Goal: Information Seeking & Learning: Learn about a topic

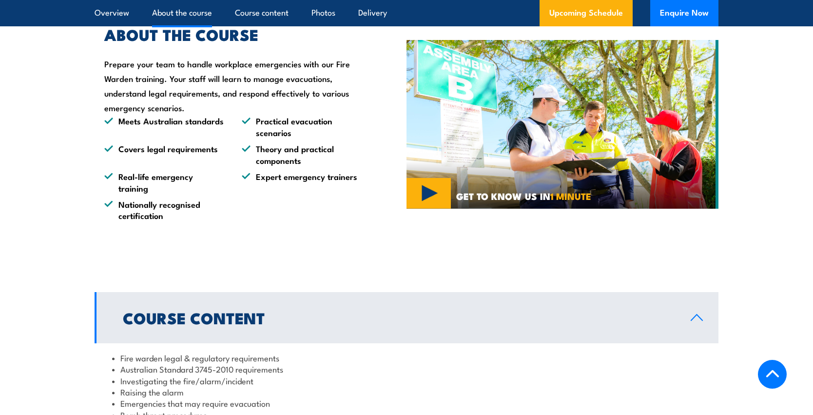
scroll to position [731, 0]
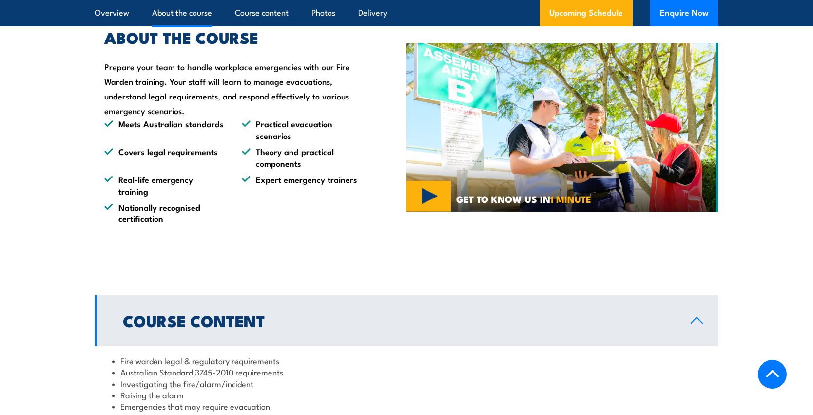
click at [434, 195] on img at bounding box center [563, 127] width 312 height 169
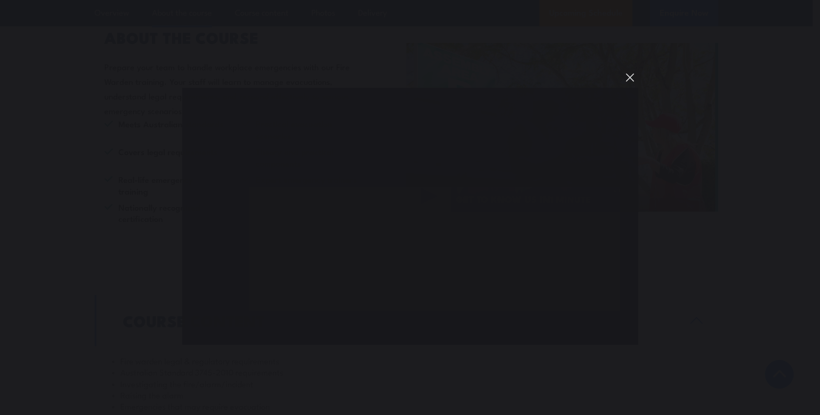
click at [631, 78] on button "You can close this modal content with the ESC key" at bounding box center [630, 77] width 17 height 17
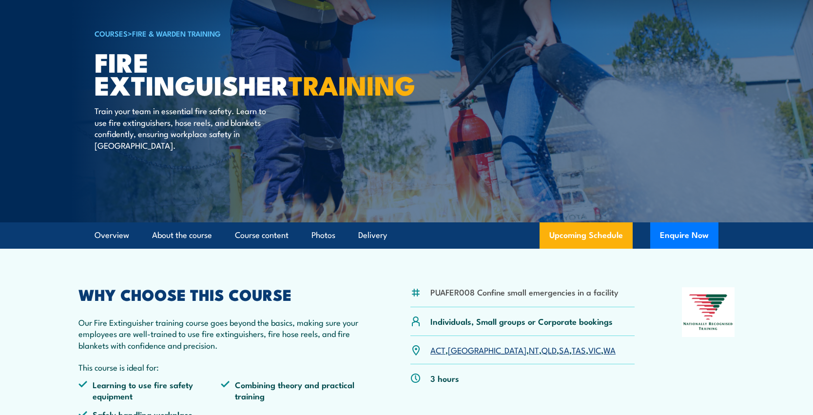
scroll to position [146, 0]
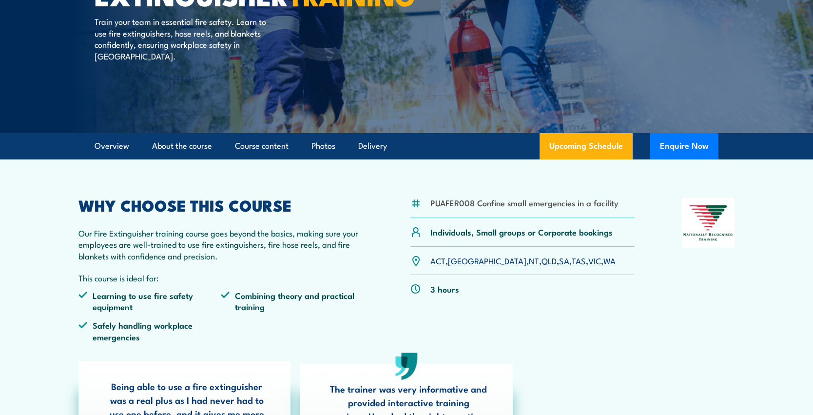
click at [588, 260] on link "VIC" at bounding box center [594, 260] width 13 height 12
click at [588, 262] on link "VIC" at bounding box center [594, 260] width 13 height 12
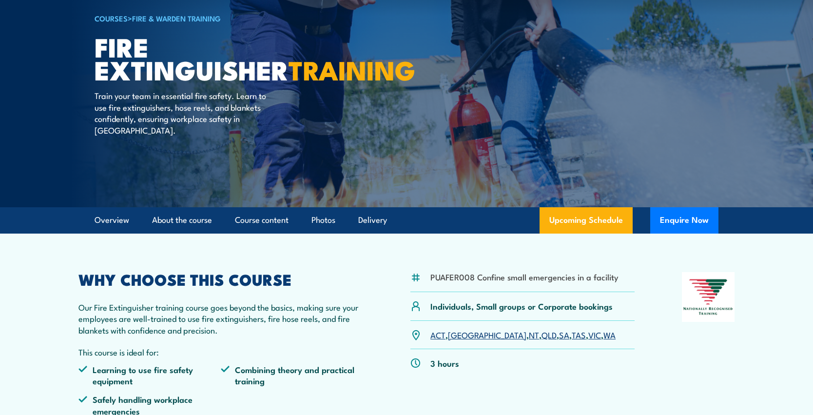
scroll to position [97, 0]
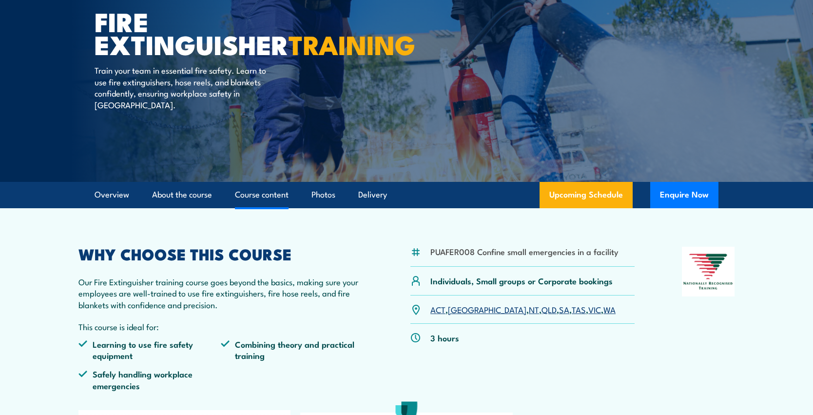
click at [260, 194] on link "Course content" at bounding box center [262, 195] width 54 height 26
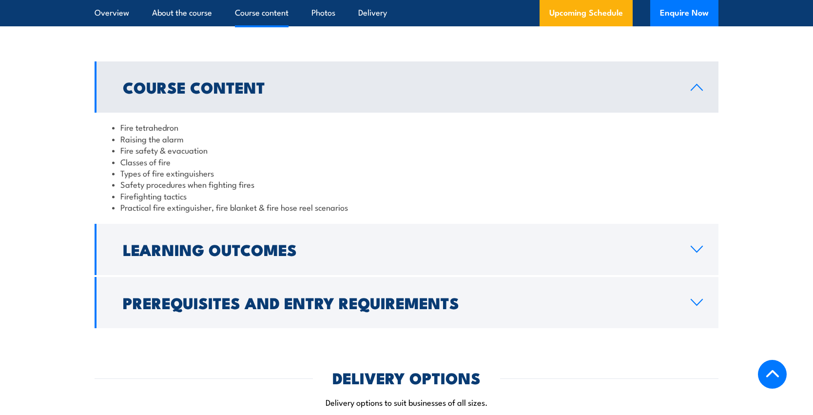
scroll to position [891, 0]
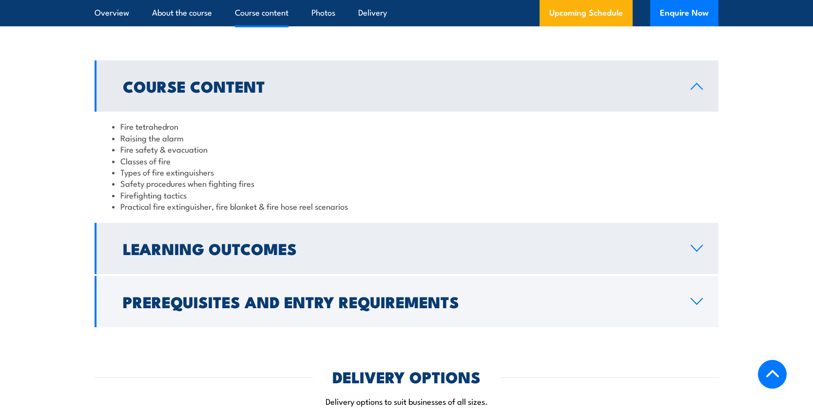
click at [690, 248] on icon at bounding box center [696, 248] width 13 height 8
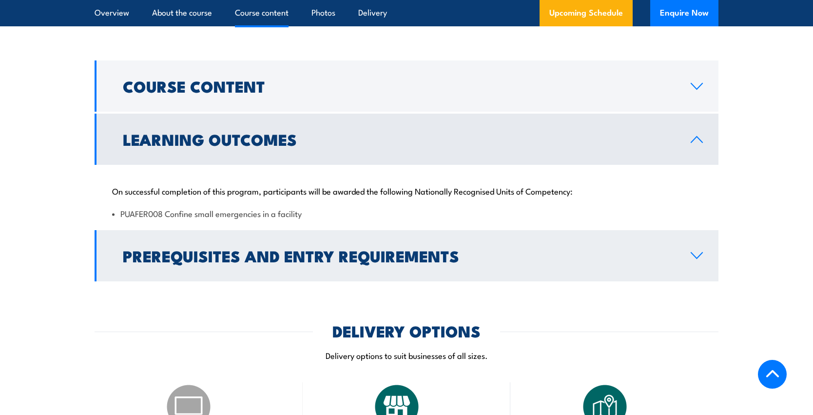
click at [694, 254] on icon at bounding box center [696, 255] width 11 height 6
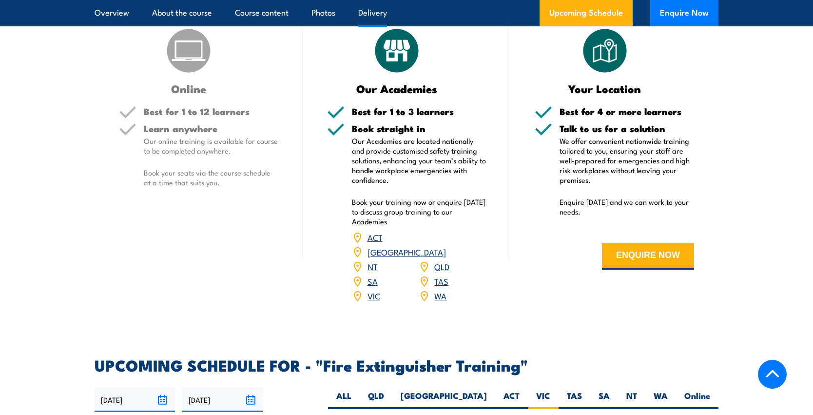
scroll to position [1281, 0]
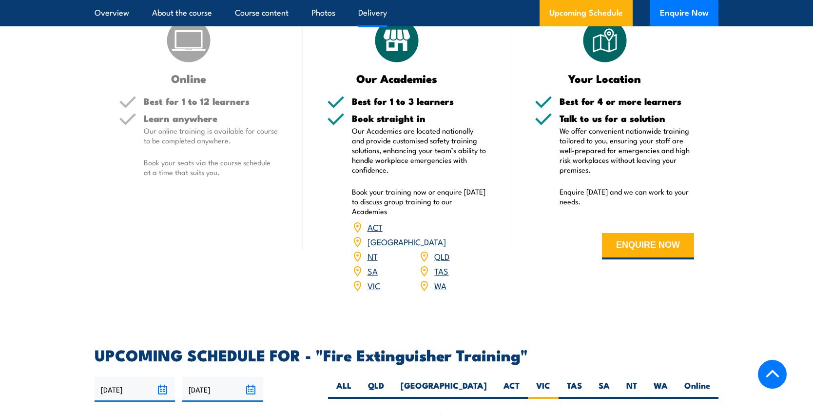
click at [373, 279] on link "VIC" at bounding box center [374, 285] width 13 height 12
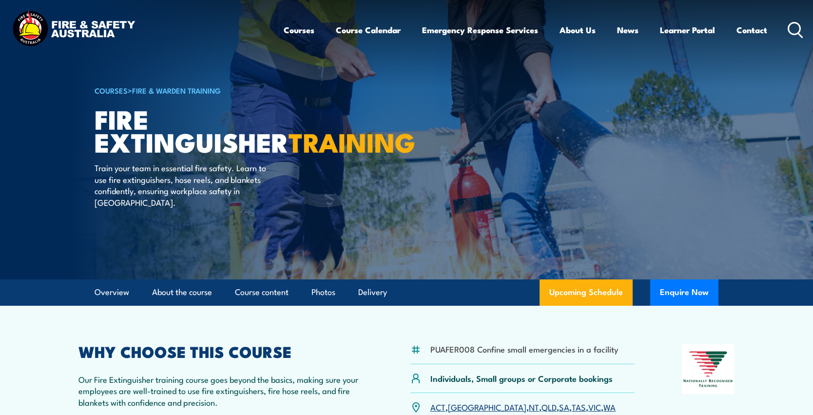
click at [792, 27] on icon at bounding box center [796, 30] width 16 height 16
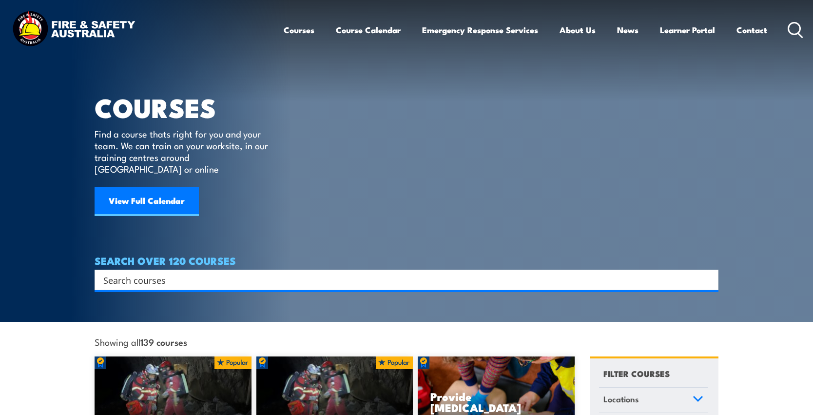
click at [126, 272] on input "Search input" at bounding box center [400, 279] width 594 height 15
type input "fire warden course"
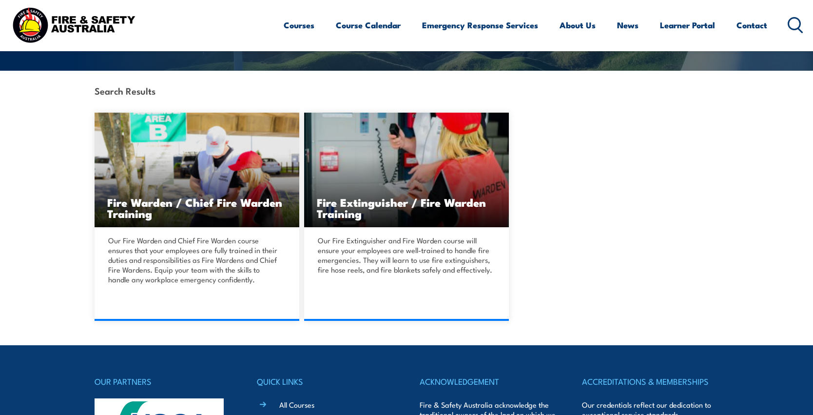
scroll to position [244, 0]
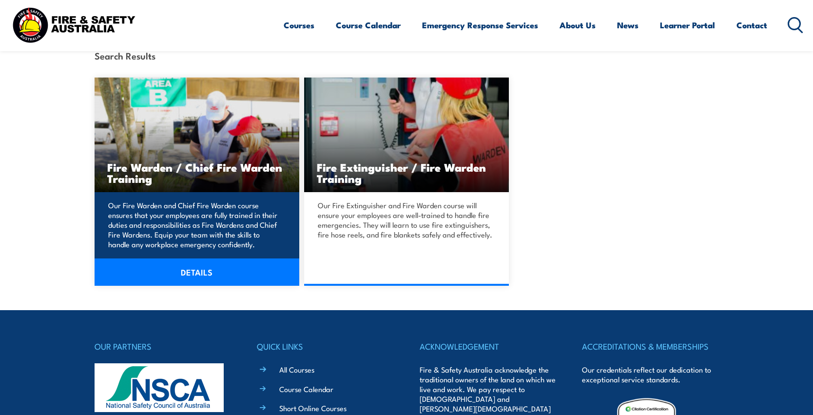
click at [210, 273] on link "DETAILS" at bounding box center [197, 271] width 205 height 27
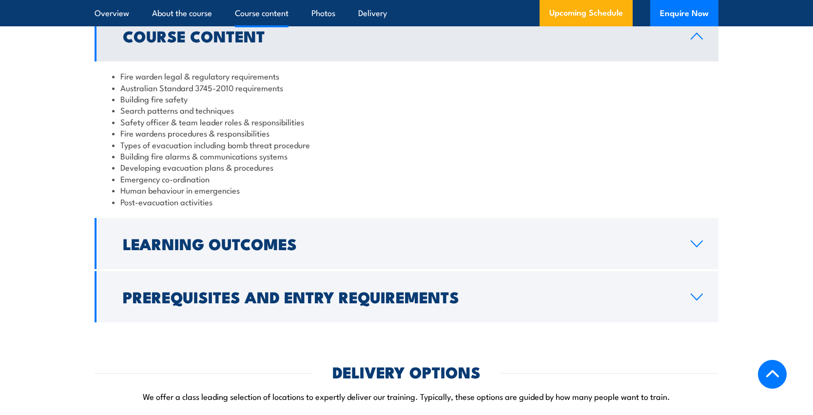
scroll to position [1121, 0]
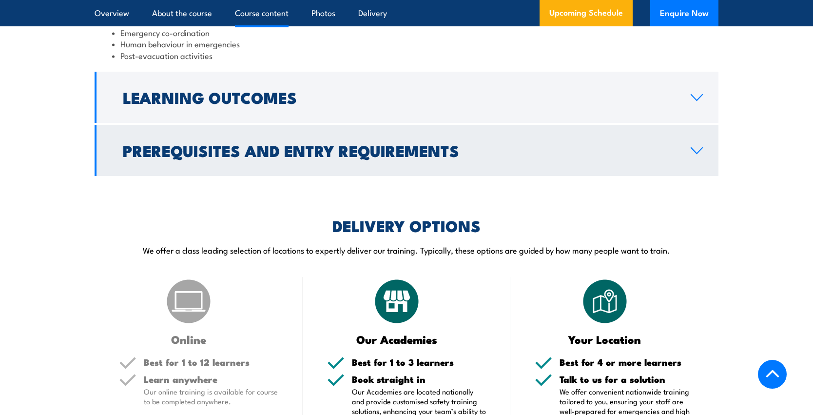
click at [694, 155] on icon at bounding box center [696, 151] width 13 height 8
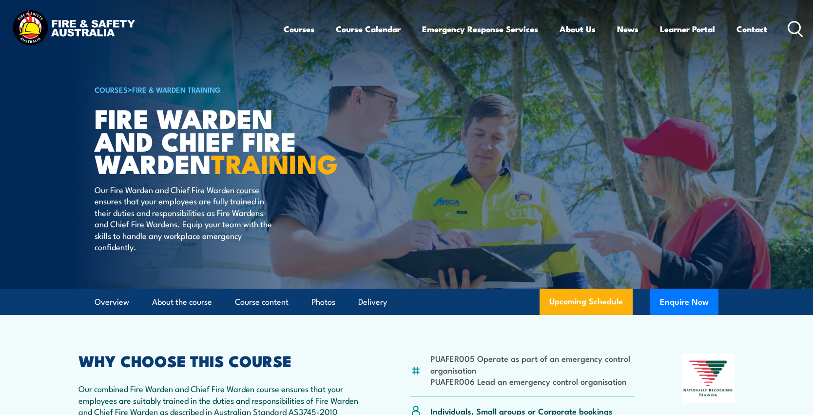
scroll to position [0, 0]
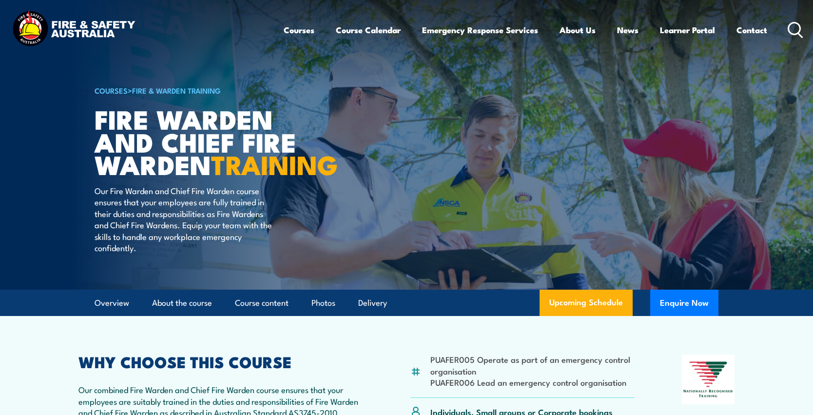
click at [790, 29] on icon at bounding box center [796, 30] width 16 height 16
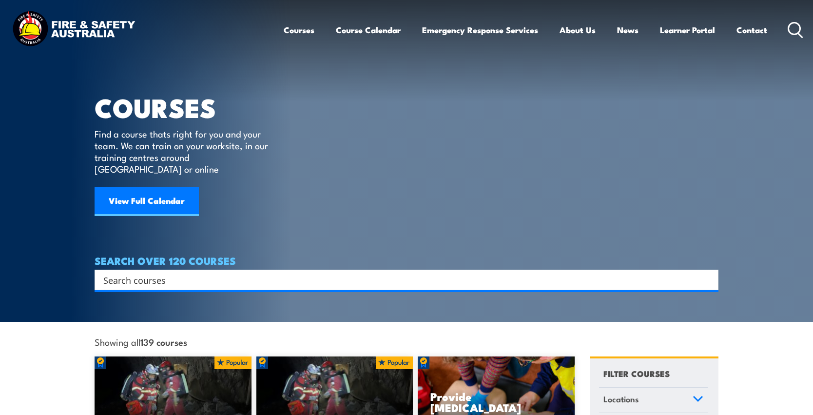
click at [130, 272] on input "Search input" at bounding box center [400, 279] width 594 height 15
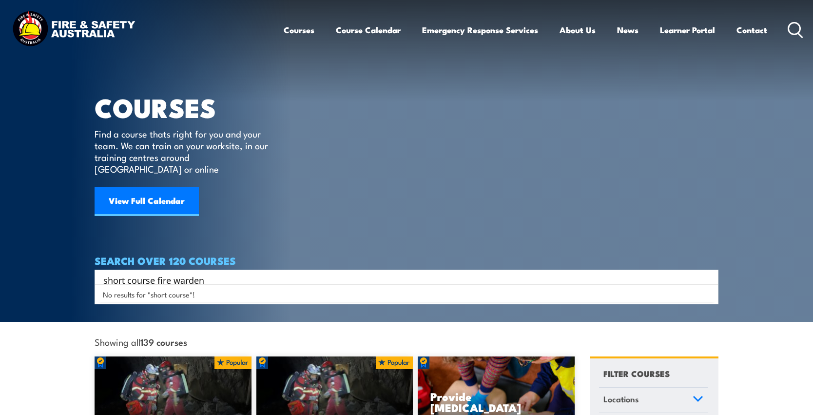
type input "short course fire warden"
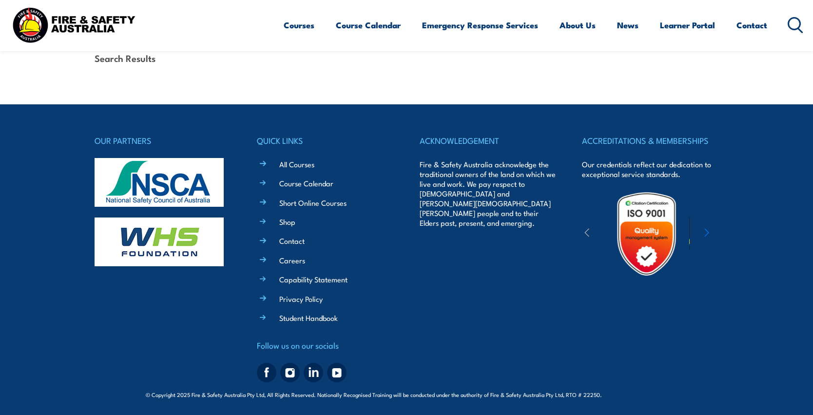
scroll to position [242, 0]
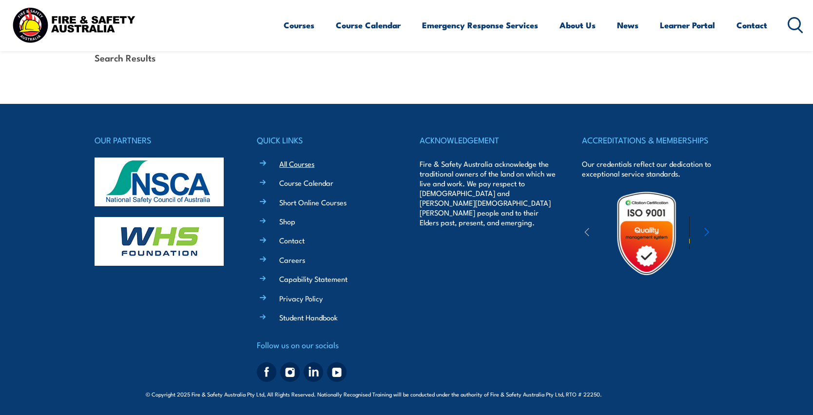
click at [304, 163] on link "All Courses" at bounding box center [296, 163] width 35 height 10
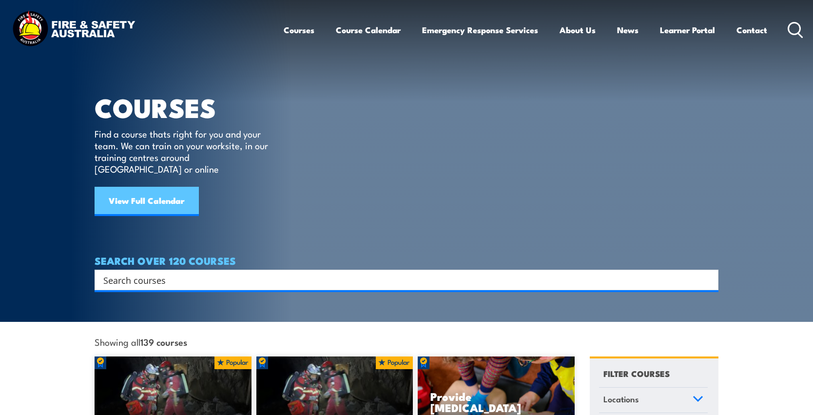
click at [134, 190] on link "View Full Calendar" at bounding box center [147, 201] width 104 height 29
click at [792, 29] on icon at bounding box center [796, 30] width 16 height 16
click at [791, 29] on icon at bounding box center [796, 30] width 16 height 16
click at [143, 272] on input "Search input" at bounding box center [400, 279] width 594 height 15
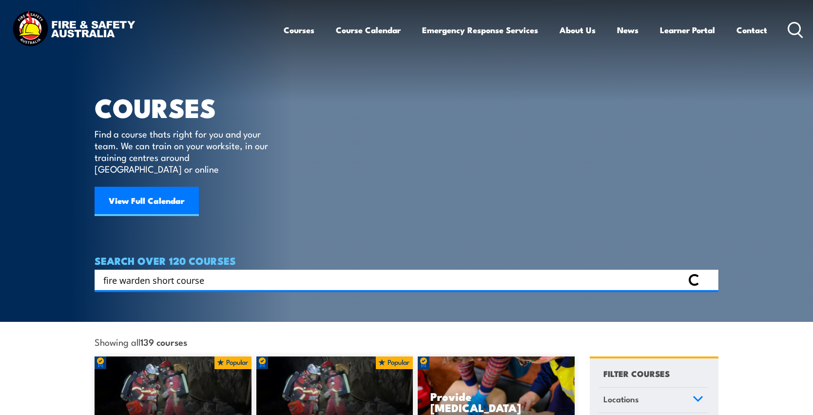
type input "fire warden short course"
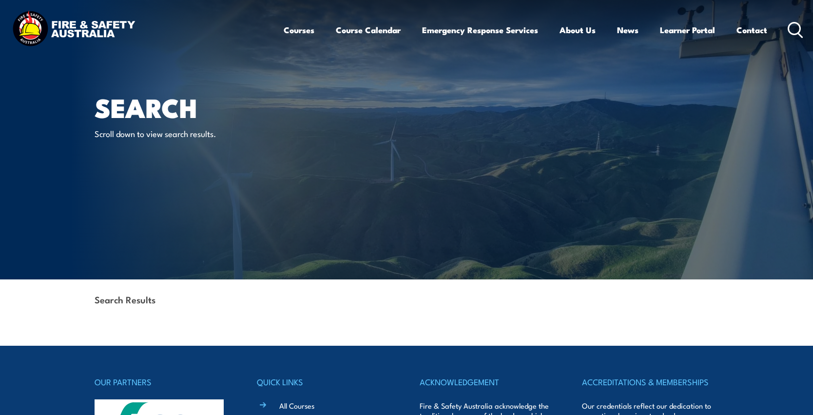
click at [793, 31] on icon at bounding box center [796, 30] width 16 height 16
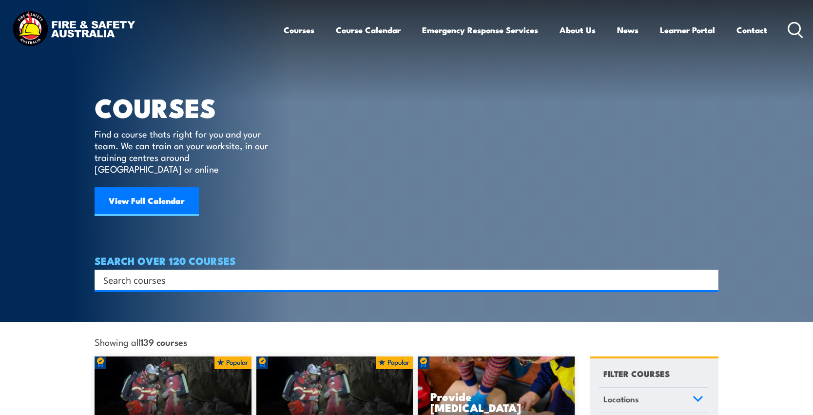
click at [145, 272] on input "Search input" at bounding box center [400, 279] width 594 height 15
type input "fire warden"
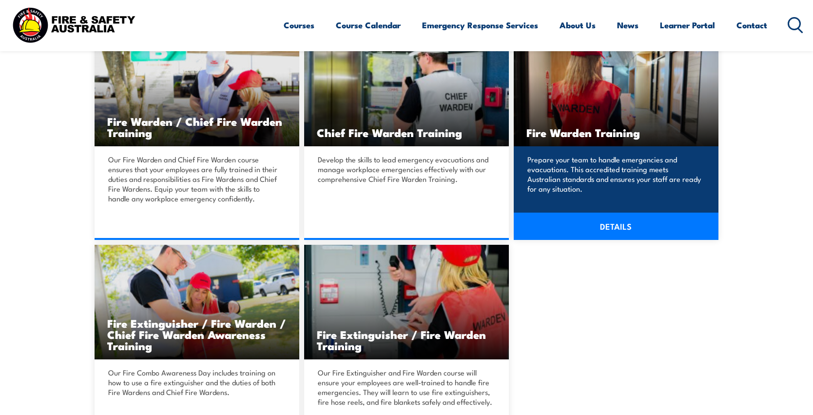
scroll to position [292, 0]
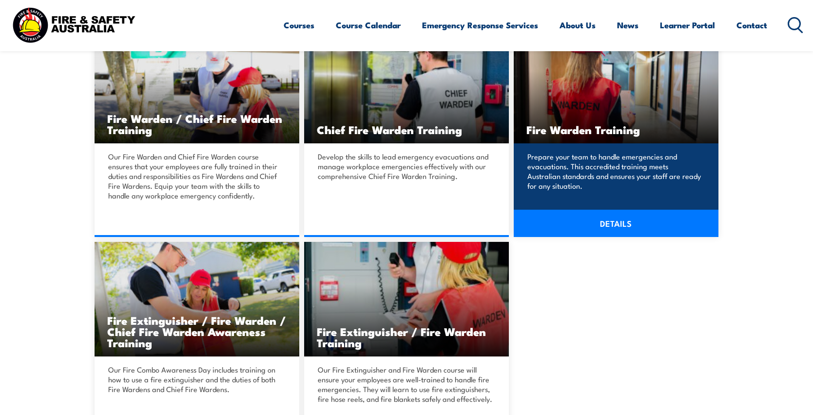
click at [596, 133] on h3 "Fire Warden Training" at bounding box center [615, 129] width 179 height 11
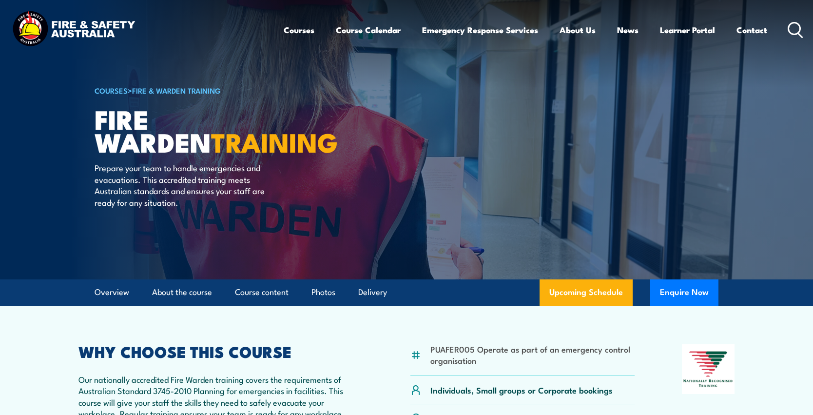
click at [793, 29] on icon at bounding box center [796, 30] width 16 height 16
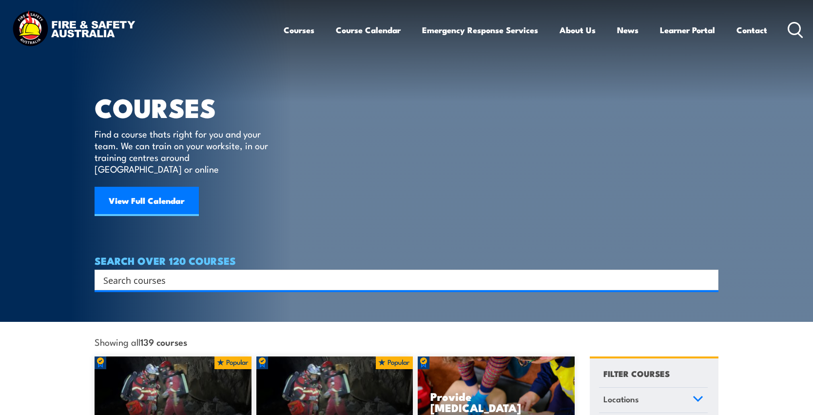
click at [209, 272] on input "Search input" at bounding box center [400, 279] width 594 height 15
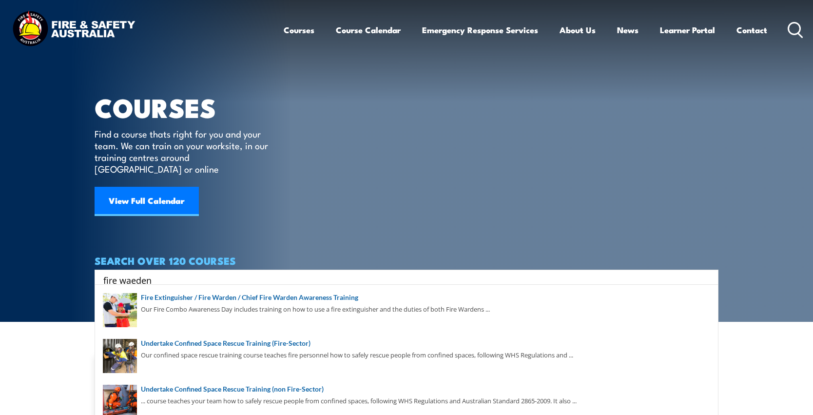
type input "fire waeden"
